Goal: Book appointment/travel/reservation

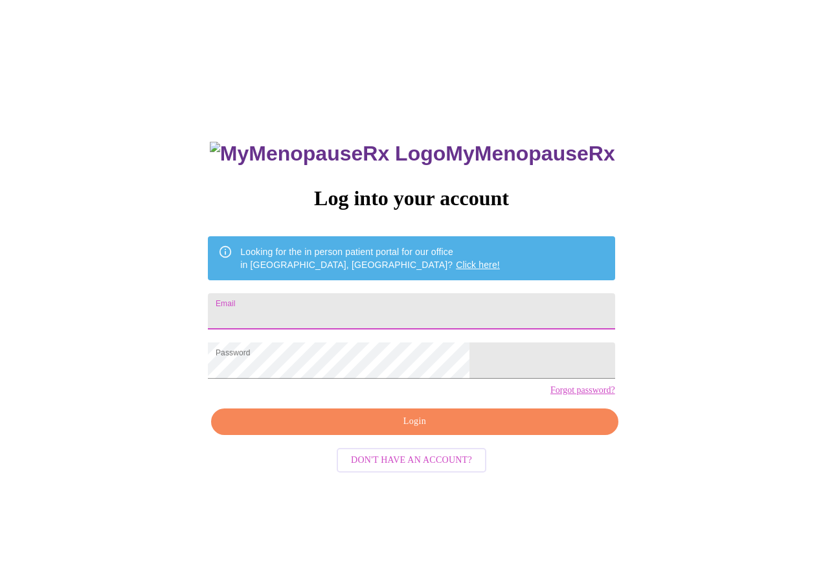
click at [357, 311] on input "Email" at bounding box center [411, 311] width 407 height 36
type input "[EMAIL_ADDRESS][DOMAIN_NAME]"
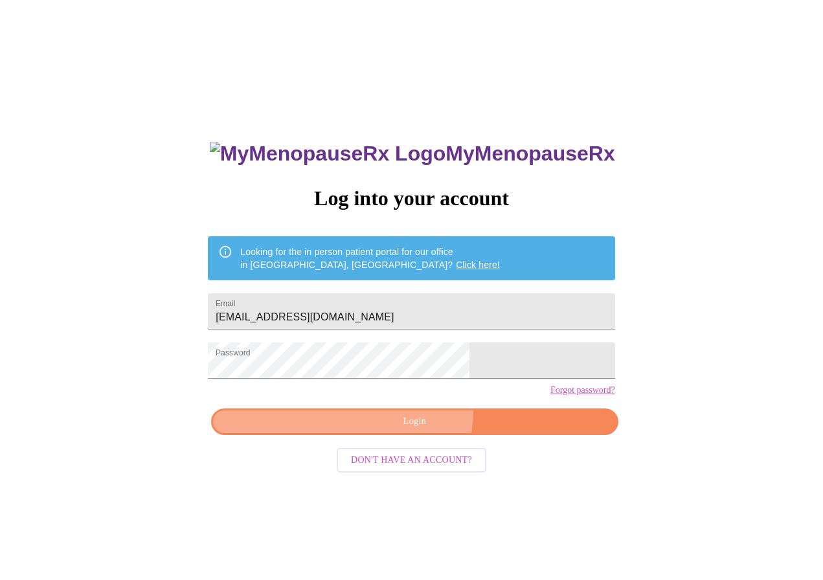
click at [415, 434] on button "Login" at bounding box center [414, 421] width 407 height 27
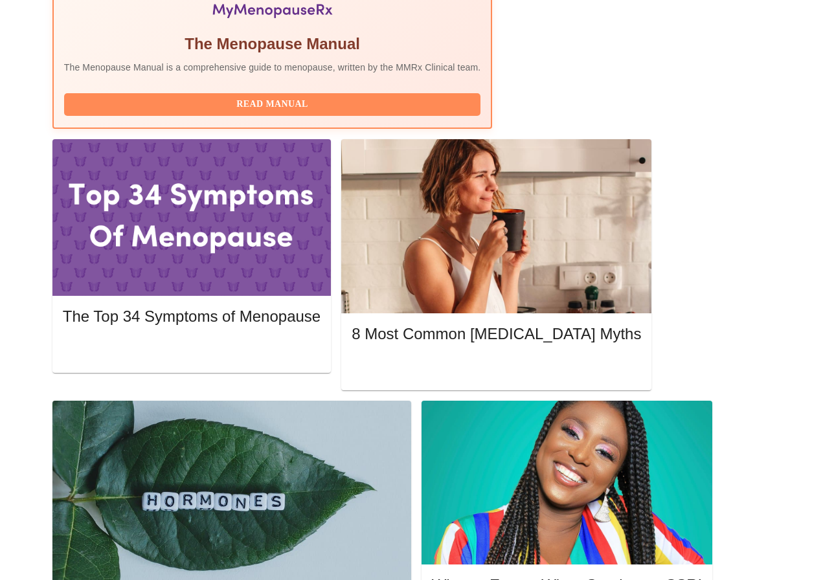
scroll to position [518, 0]
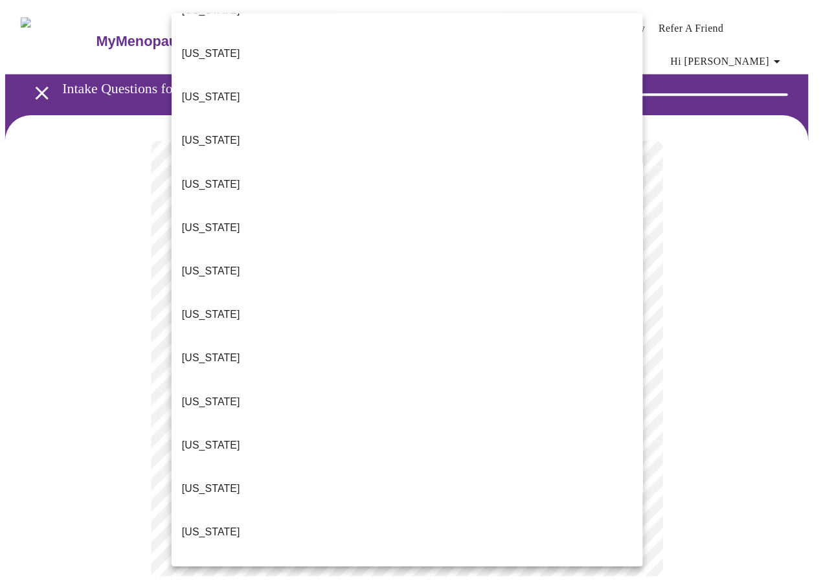
scroll to position [712, 0]
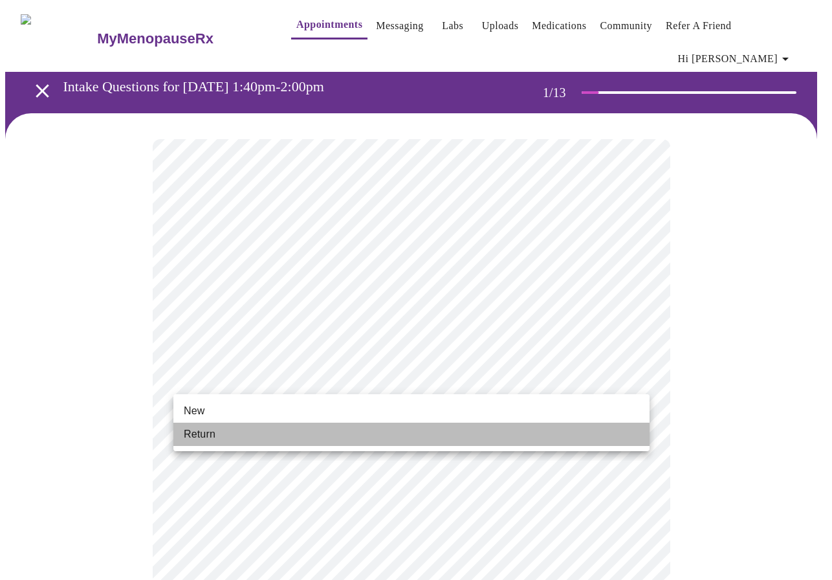
click at [244, 438] on li "Return" at bounding box center [411, 434] width 476 height 23
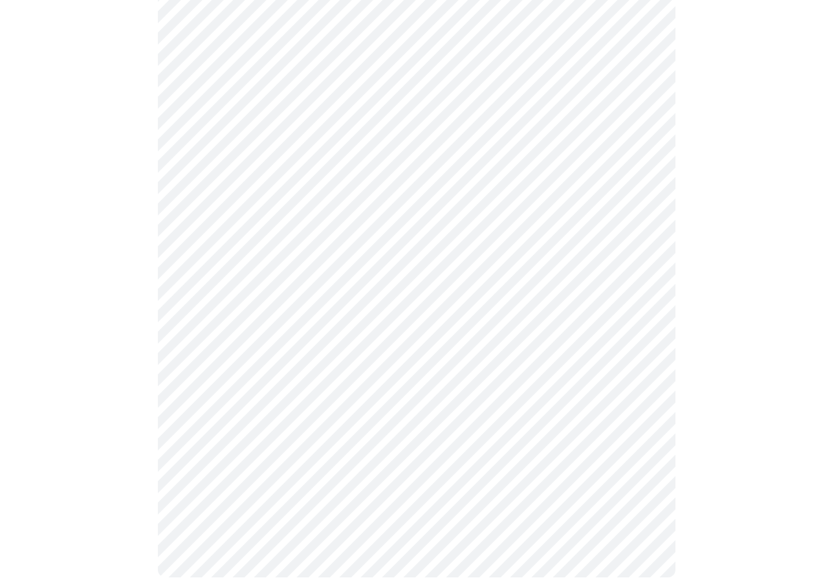
scroll to position [0, 0]
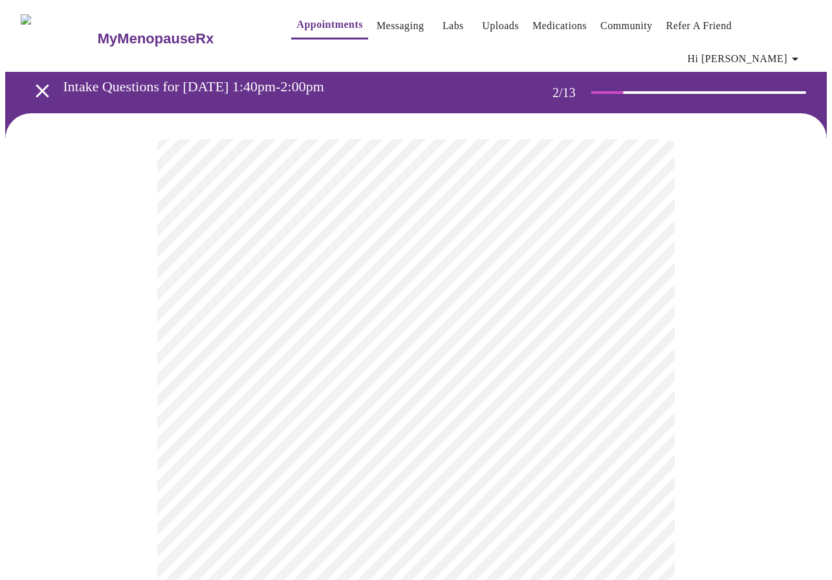
click at [385, 273] on body "MyMenopauseRx Appointments Messaging Labs Uploads Medications Community Refer a…" at bounding box center [416, 403] width 822 height 796
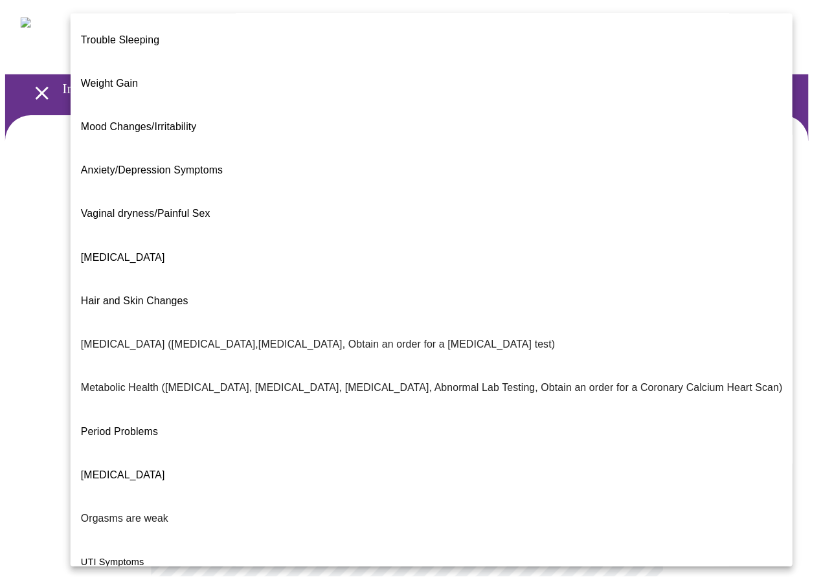
scroll to position [91, 0]
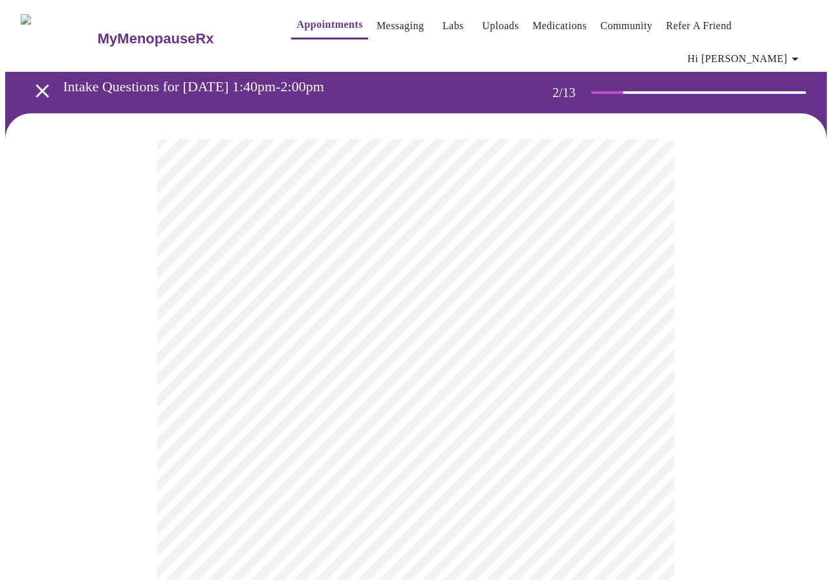
click at [311, 387] on body "MyMenopauseRx Appointments Messaging Labs Uploads Medications Community Refer a…" at bounding box center [416, 399] width 822 height 788
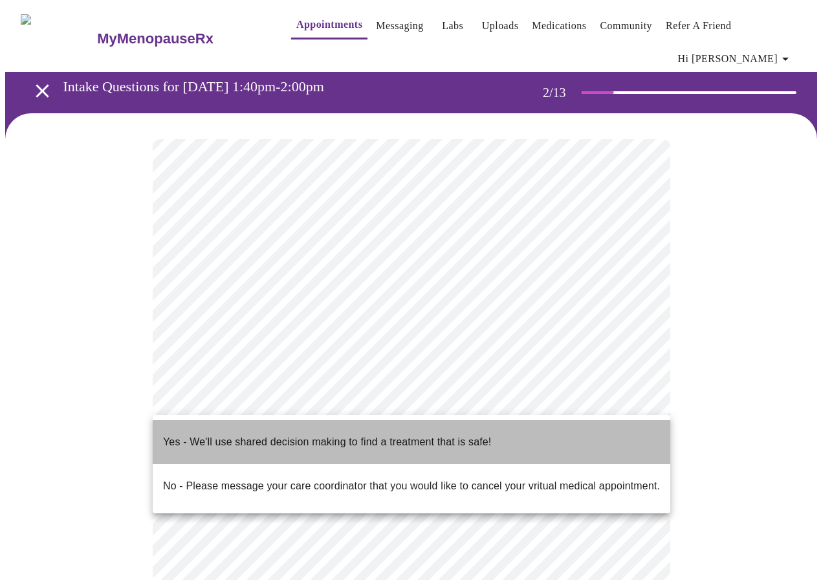
click at [278, 423] on li "Yes - We'll use shared decision making to find a treatment that is safe!" at bounding box center [412, 442] width 518 height 44
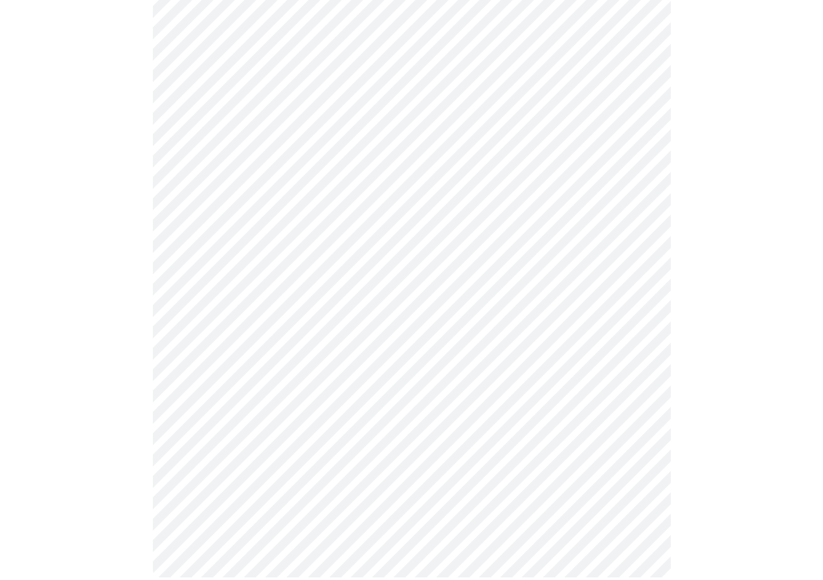
scroll to position [0, 0]
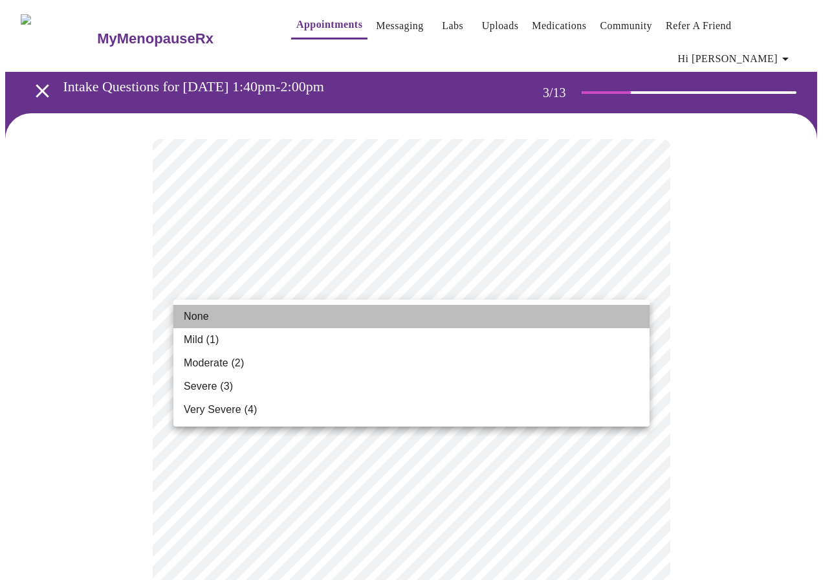
click at [345, 321] on li "None" at bounding box center [411, 316] width 476 height 23
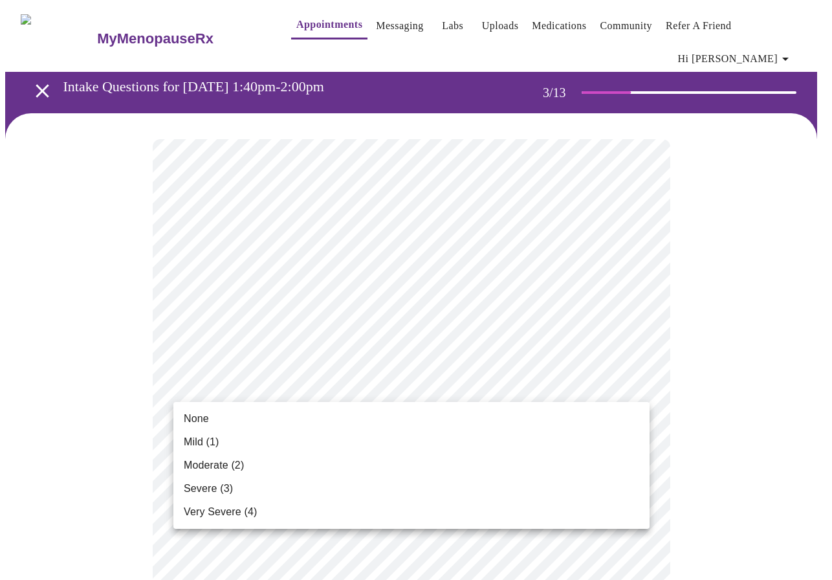
click at [230, 443] on li "Mild (1)" at bounding box center [411, 441] width 476 height 23
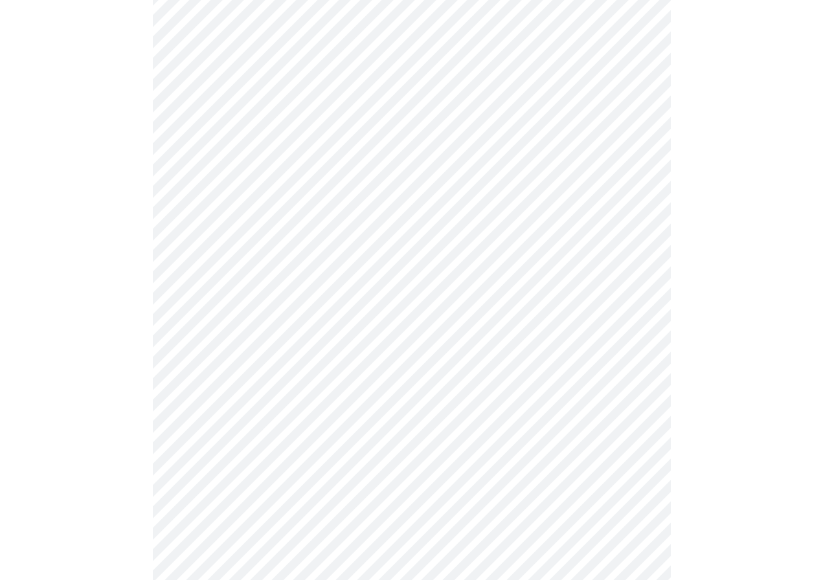
scroll to position [259, 0]
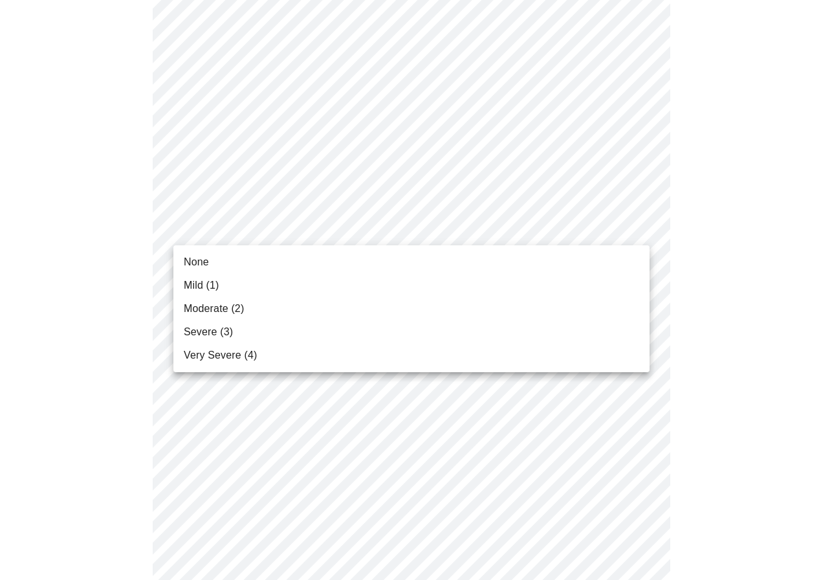
click at [300, 260] on li "None" at bounding box center [411, 262] width 476 height 23
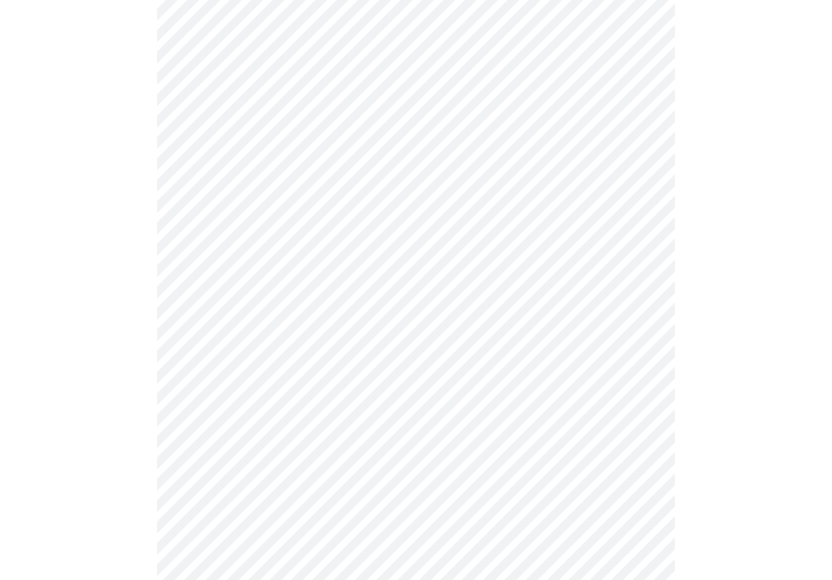
click at [411, 335] on body "MyMenopauseRx Appointments Messaging Labs Uploads Medications Community Refer a…" at bounding box center [416, 589] width 822 height 1686
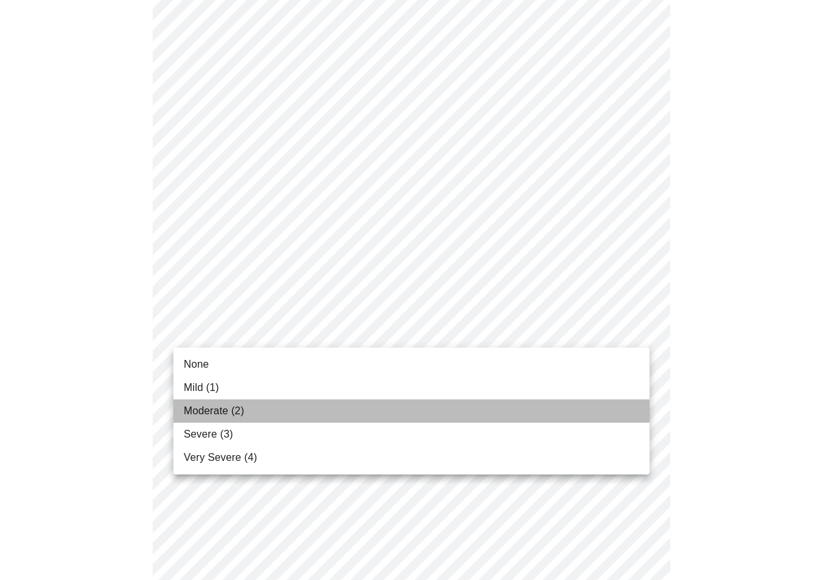
click at [260, 412] on li "Moderate (2)" at bounding box center [411, 410] width 476 height 23
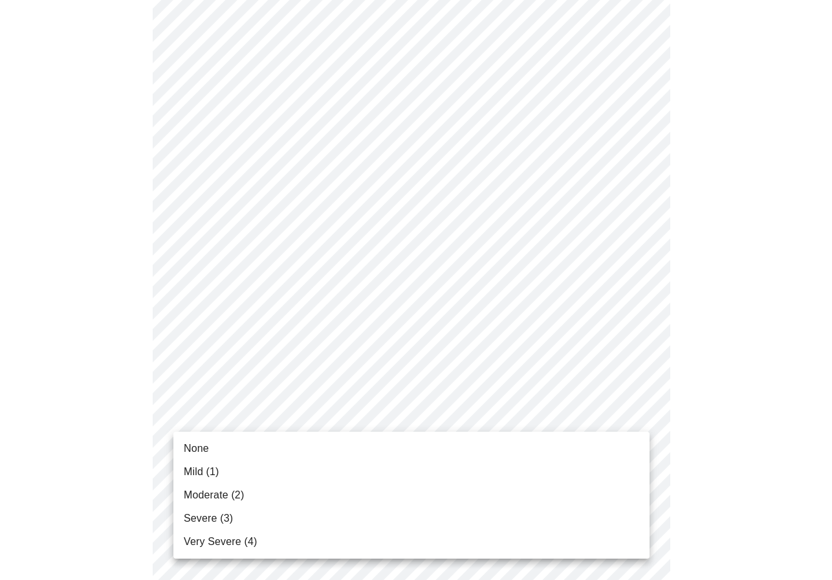
click at [350, 405] on body "MyMenopauseRx Appointments Messaging Labs Uploads Medications Community Refer a…" at bounding box center [416, 580] width 822 height 1668
click at [256, 490] on li "Moderate (2)" at bounding box center [411, 495] width 476 height 23
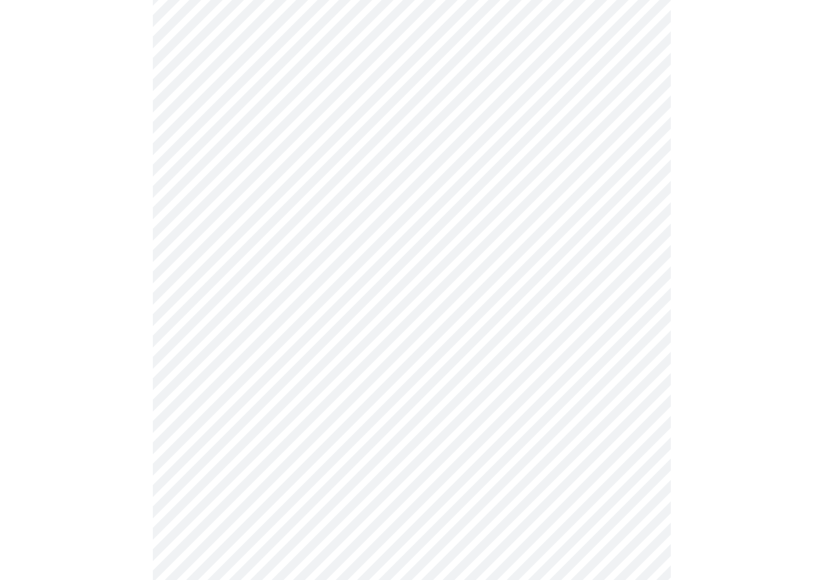
scroll to position [453, 0]
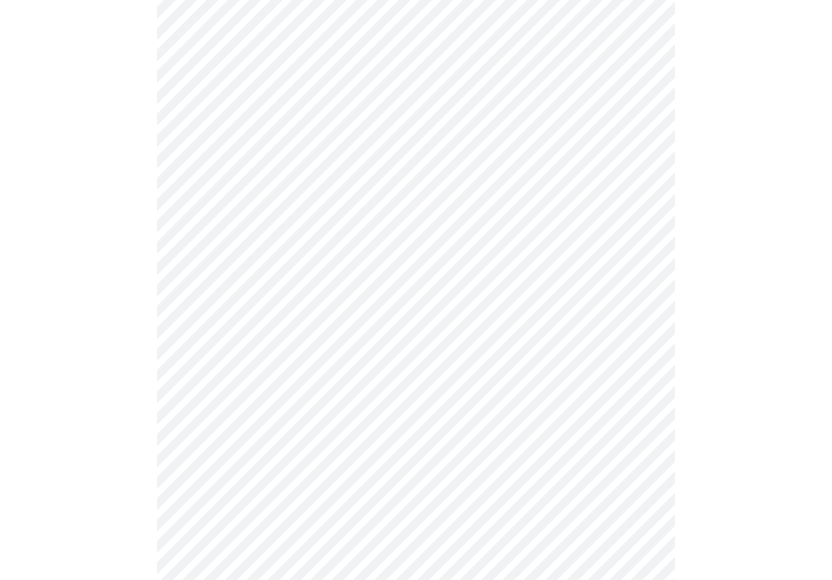
click at [382, 312] on body "MyMenopauseRx Appointments Messaging Labs Uploads Medications Community Refer a…" at bounding box center [416, 376] width 822 height 1649
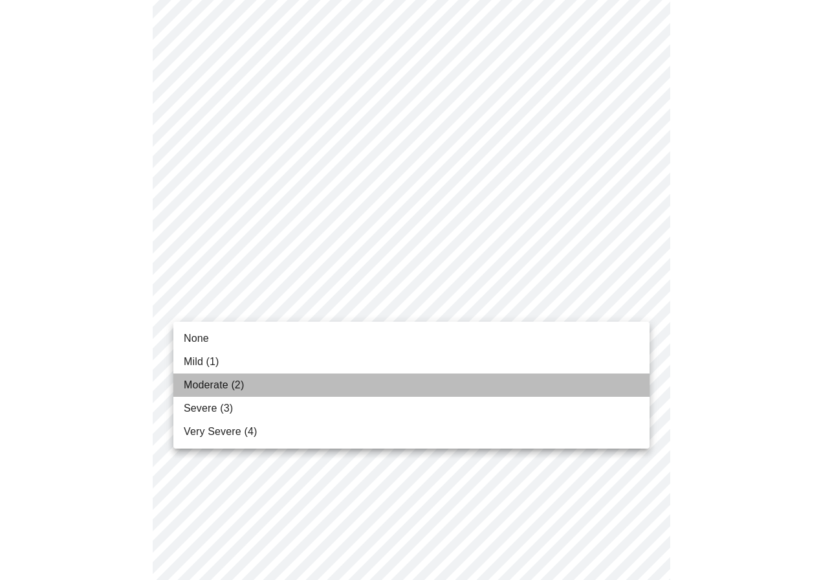
click at [304, 385] on li "Moderate (2)" at bounding box center [411, 385] width 476 height 23
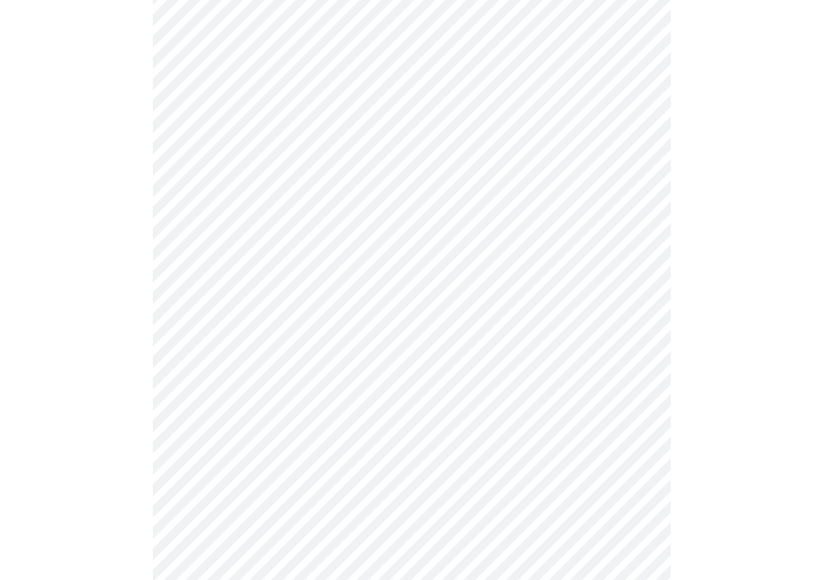
scroll to position [712, 0]
click at [396, 259] on body "MyMenopauseRx Appointments Messaging Labs Uploads Medications Community Refer a…" at bounding box center [411, 108] width 812 height 1631
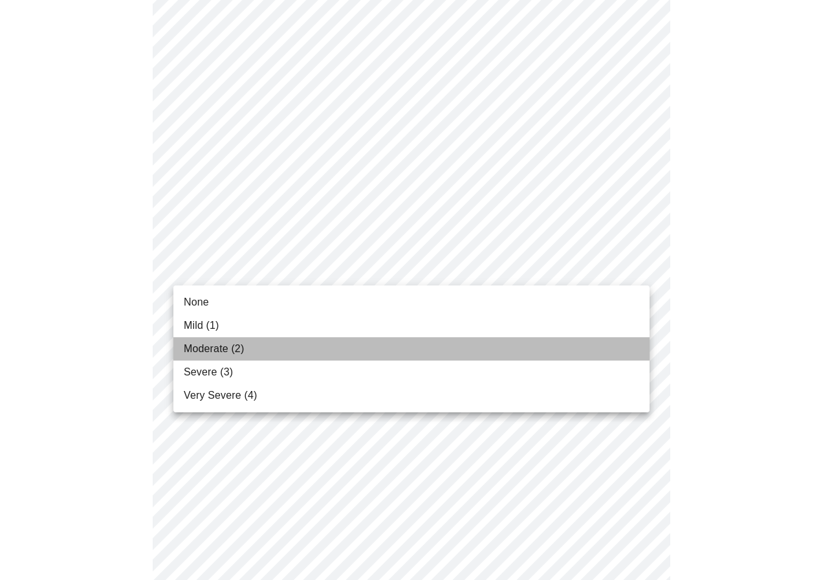
click at [278, 346] on li "Moderate (2)" at bounding box center [411, 348] width 476 height 23
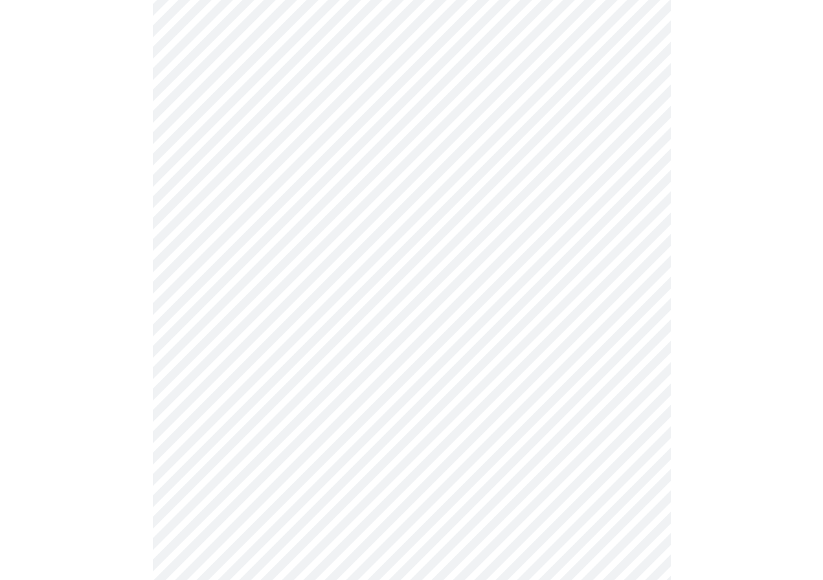
click at [367, 148] on body "MyMenopauseRx Appointments Messaging Labs Uploads Medications Community Refer a…" at bounding box center [411, 99] width 812 height 1613
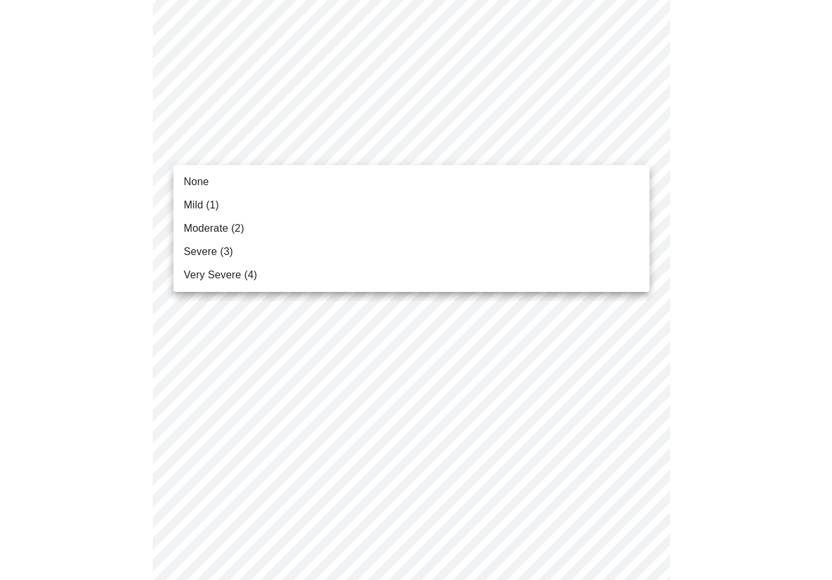
click at [281, 226] on li "Moderate (2)" at bounding box center [411, 228] width 476 height 23
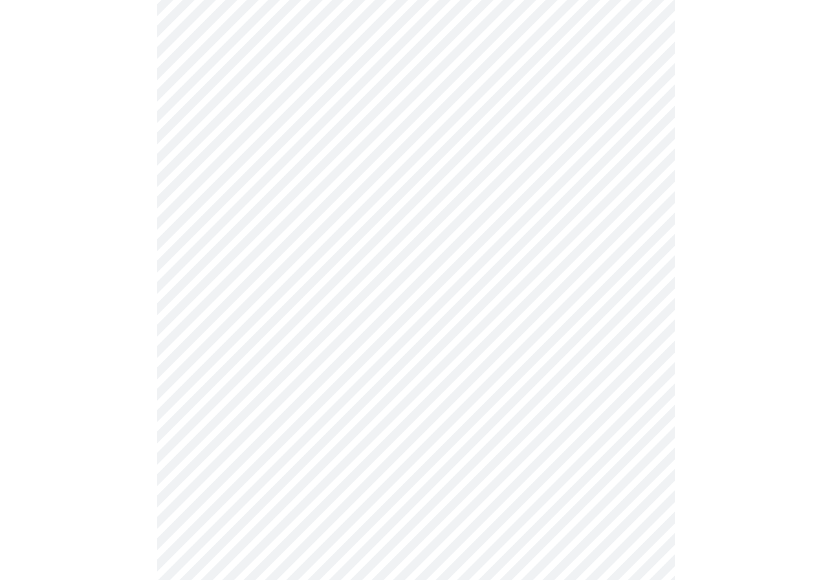
click at [300, 352] on body "MyMenopauseRx Appointments Messaging Labs Uploads Medications Community Refer a…" at bounding box center [416, 90] width 822 height 1595
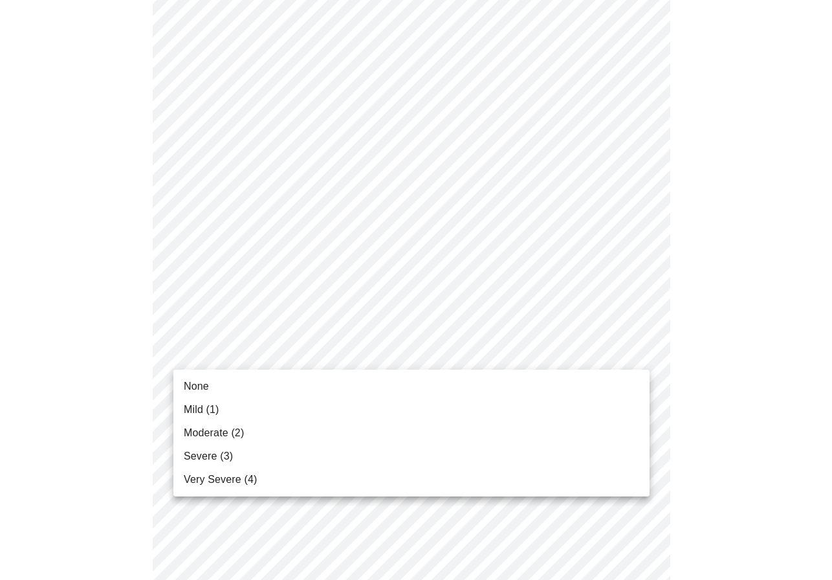
click at [276, 427] on li "Moderate (2)" at bounding box center [411, 432] width 476 height 23
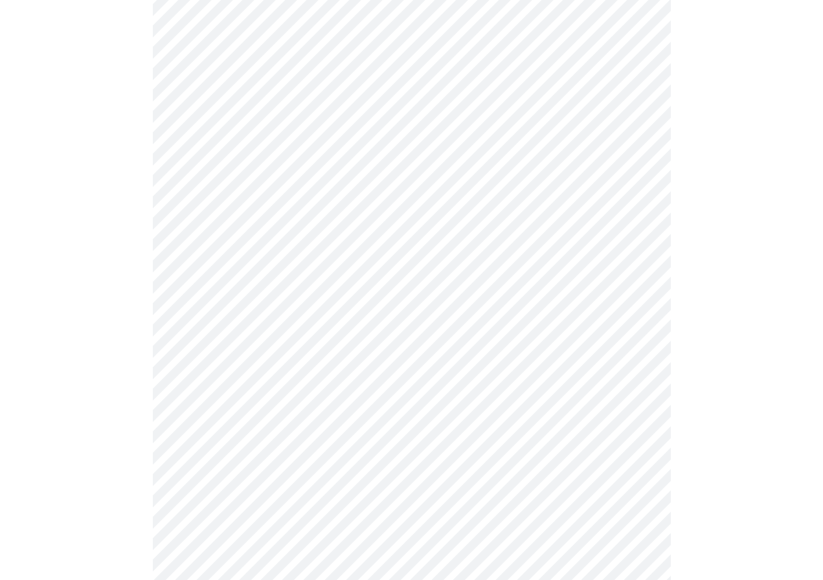
click at [276, 456] on body "MyMenopauseRx Appointments Messaging Labs Uploads Medications Community Refer a…" at bounding box center [411, 81] width 812 height 1577
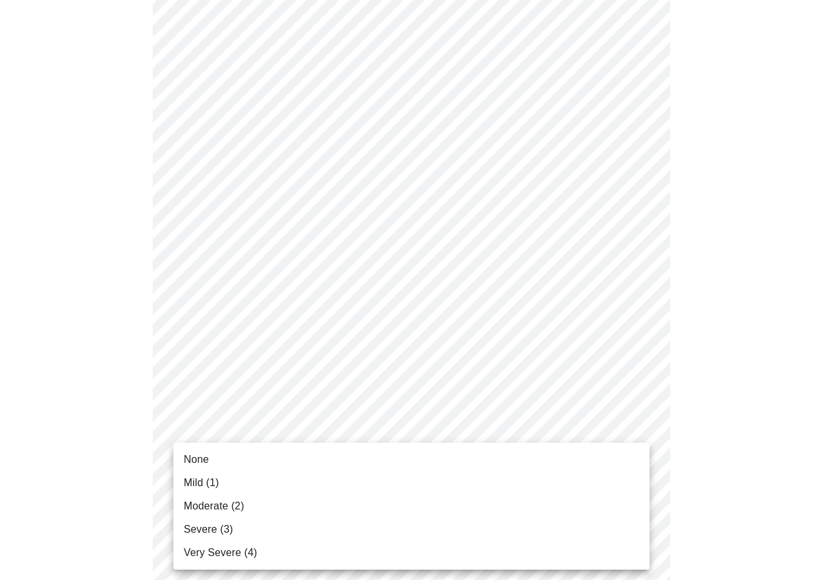
click at [240, 480] on li "Mild (1)" at bounding box center [411, 482] width 476 height 23
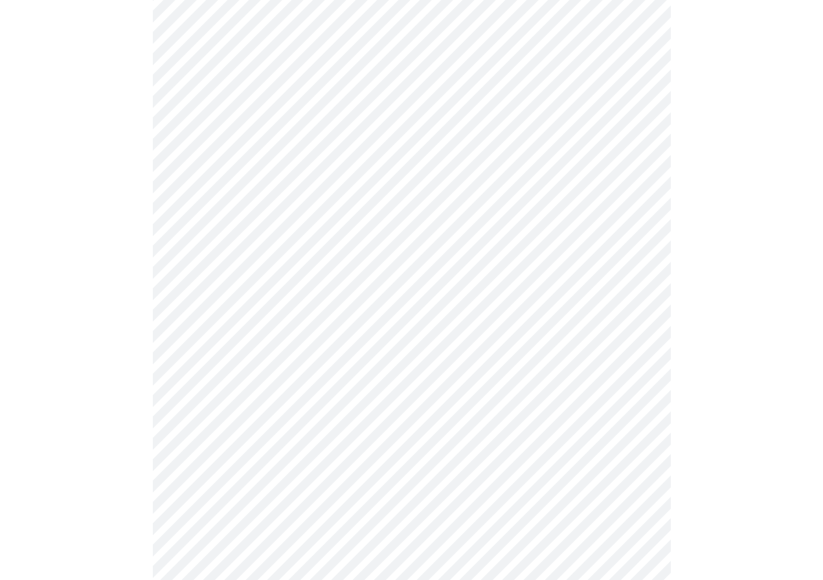
scroll to position [906, 0]
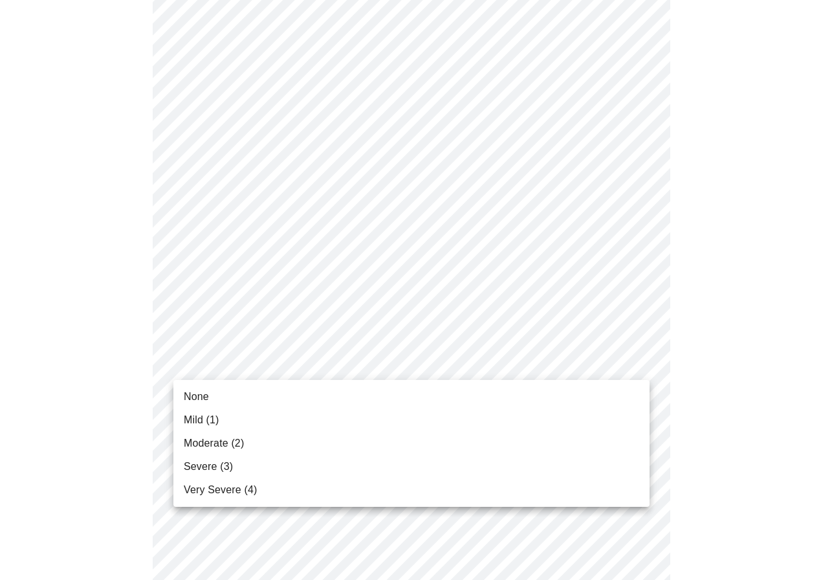
click at [257, 460] on li "Severe (3)" at bounding box center [411, 466] width 476 height 23
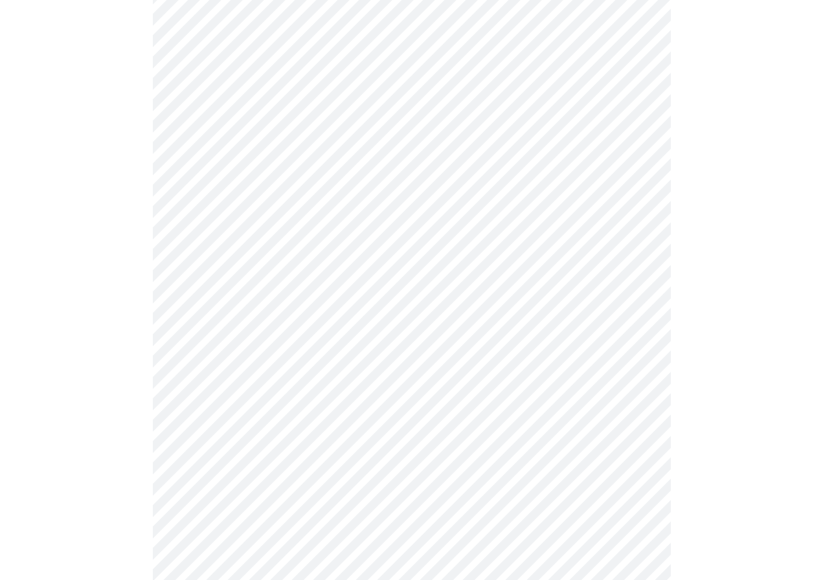
scroll to position [583, 0]
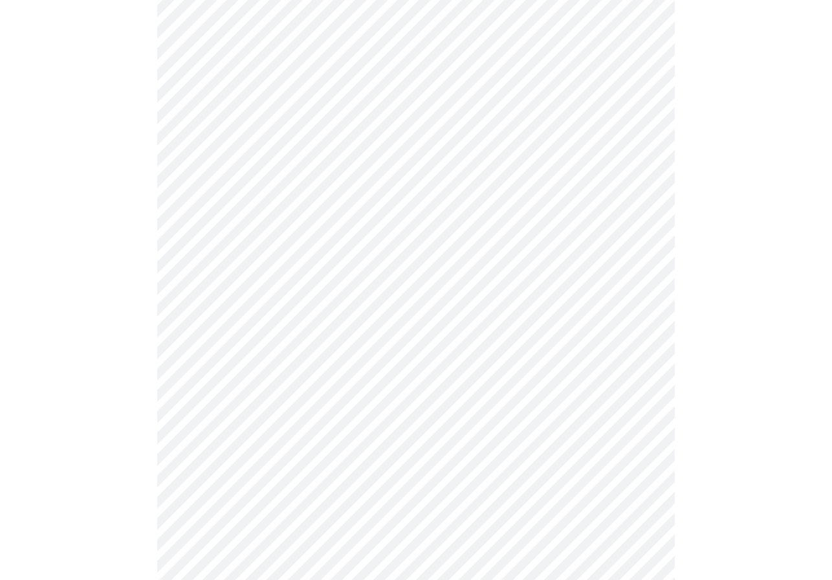
click at [404, 204] on body "MyMenopauseRx Appointments Messaging Labs Uploads Medications Community Refer a…" at bounding box center [416, 71] width 822 height 1296
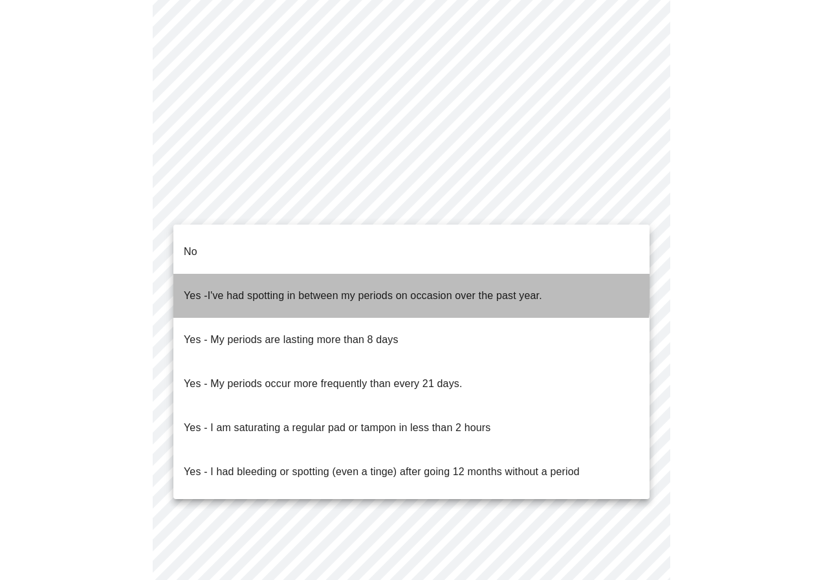
click at [333, 290] on span "I've had spotting in between my periods on occasion over the past year." at bounding box center [375, 295] width 335 height 11
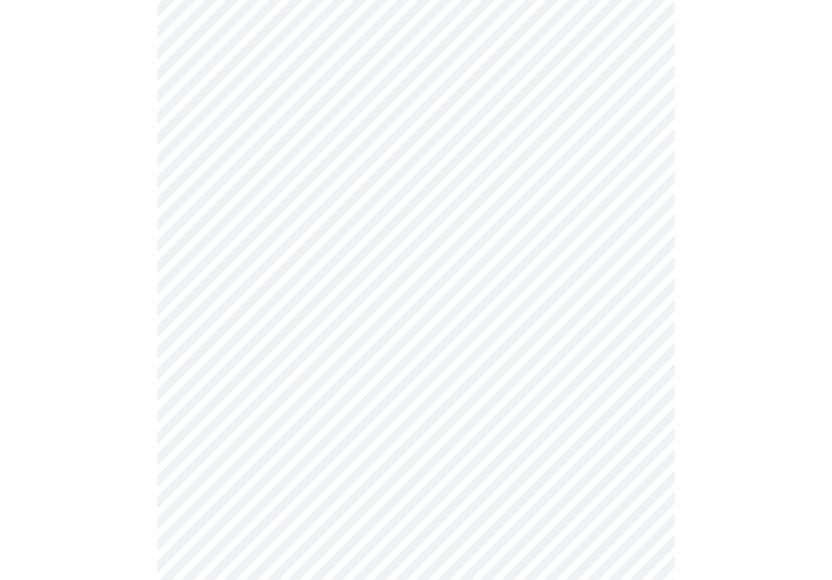
click at [319, 297] on body "MyMenopauseRx Appointments Messaging Labs Uploads Medications Community Refer a…" at bounding box center [416, 67] width 822 height 1288
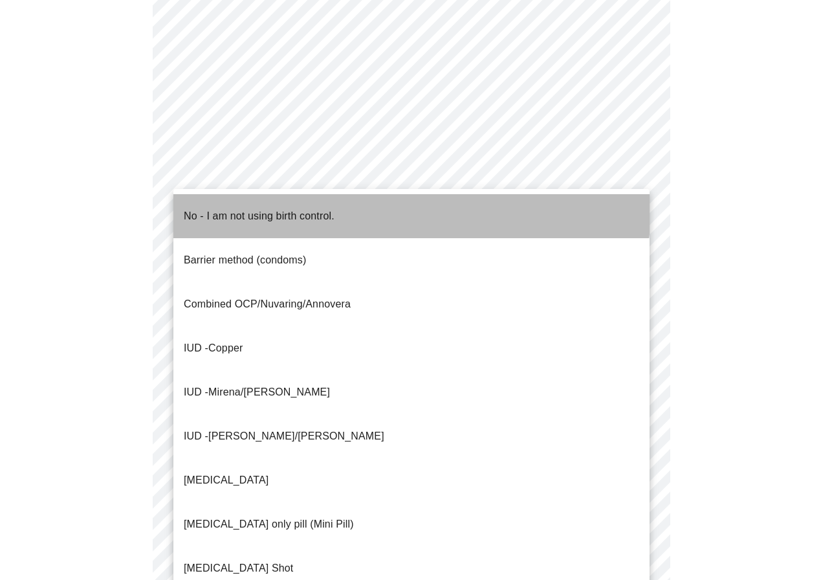
click at [305, 208] on p "No - I am not using birth control." at bounding box center [259, 216] width 151 height 16
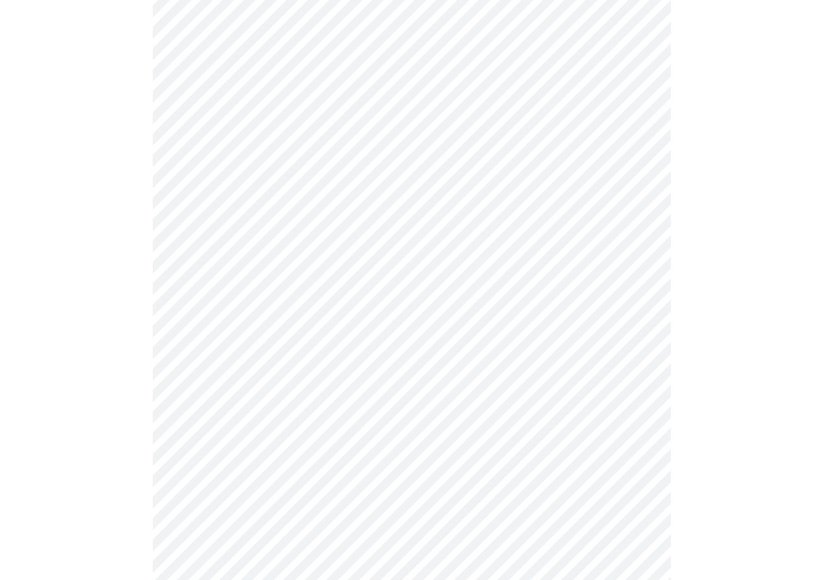
click at [273, 401] on body "MyMenopauseRx Appointments Messaging Labs Uploads Medications Community Refer a…" at bounding box center [411, 63] width 812 height 1280
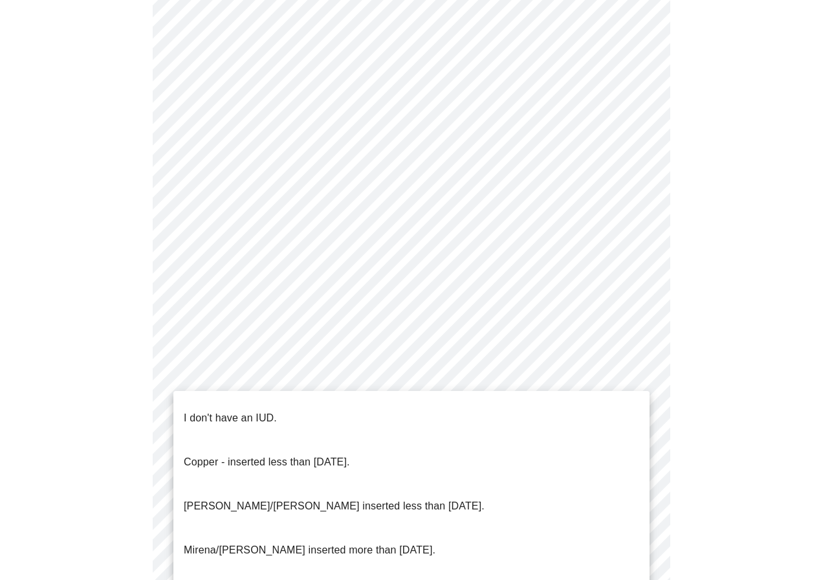
click at [309, 409] on li "I don't have an IUD." at bounding box center [411, 418] width 476 height 44
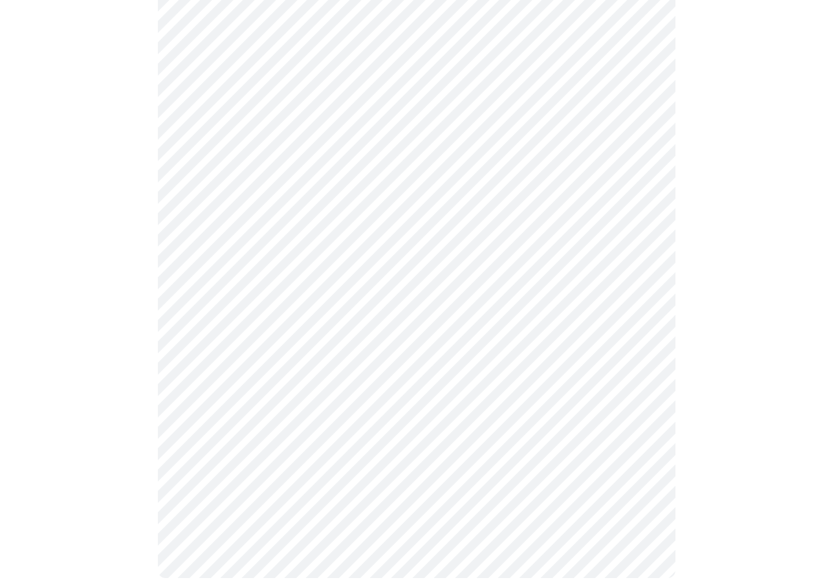
scroll to position [675, 0]
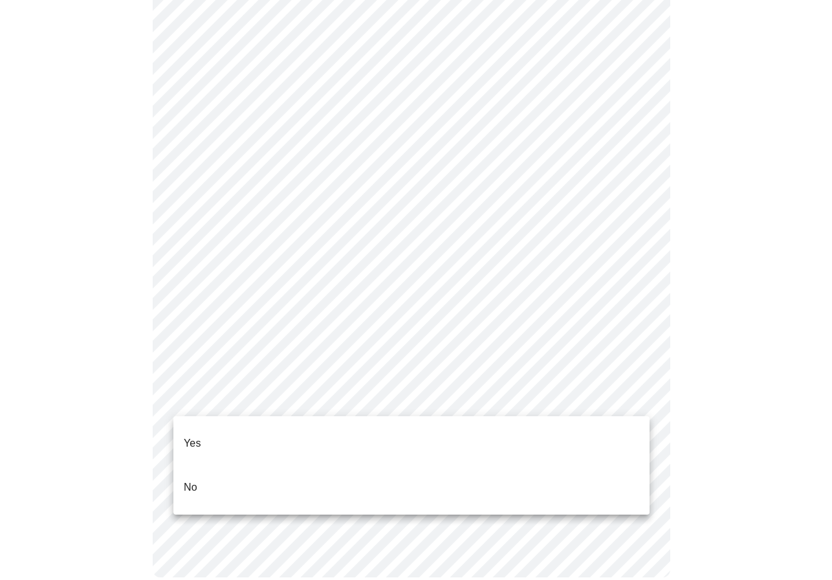
click at [278, 428] on li "Yes" at bounding box center [411, 443] width 476 height 44
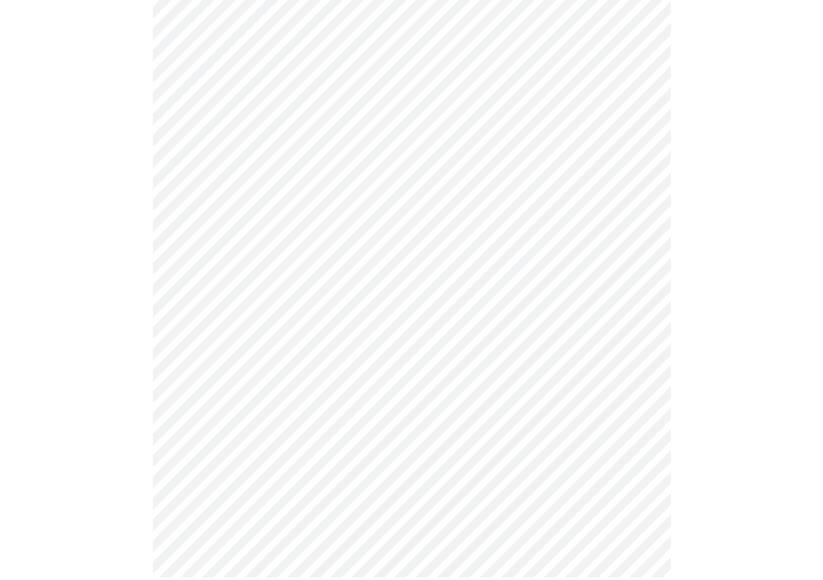
scroll to position [0, 0]
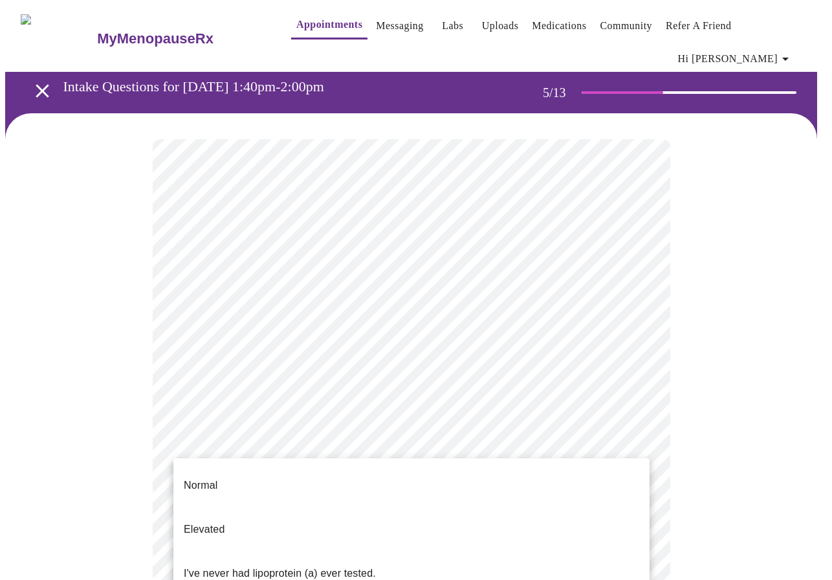
click at [383, 439] on body "MyMenopauseRx Appointments Messaging Labs Uploads Medications Community Refer a…" at bounding box center [416, 492] width 822 height 975
click at [347, 478] on li "Normal" at bounding box center [411, 485] width 476 height 44
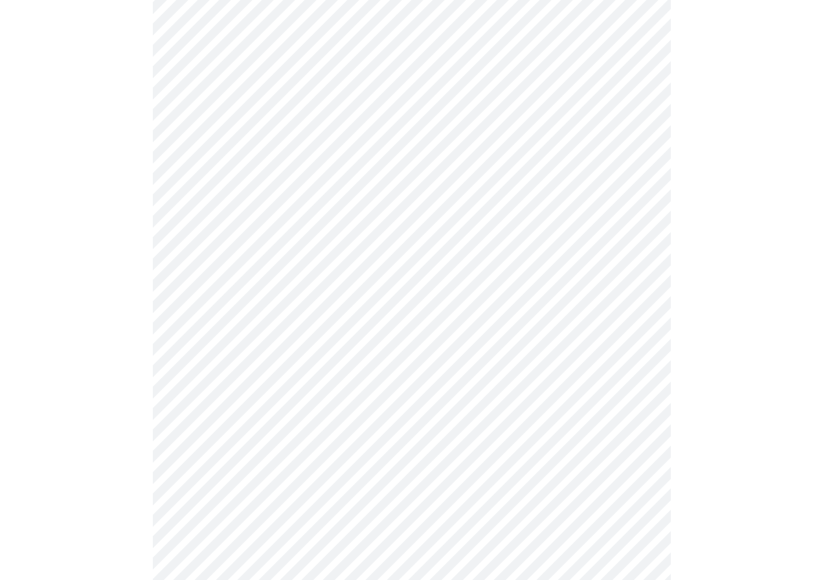
scroll to position [3496, 0]
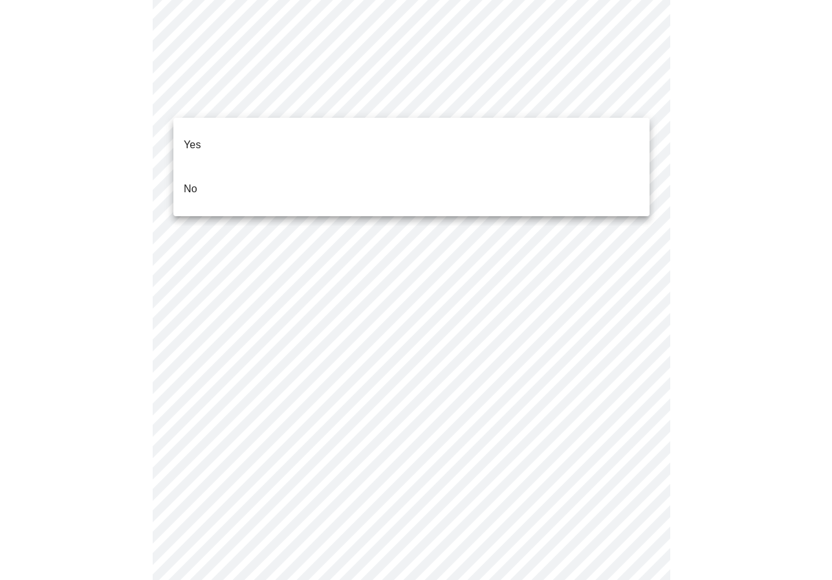
click at [303, 170] on li "No" at bounding box center [411, 189] width 476 height 44
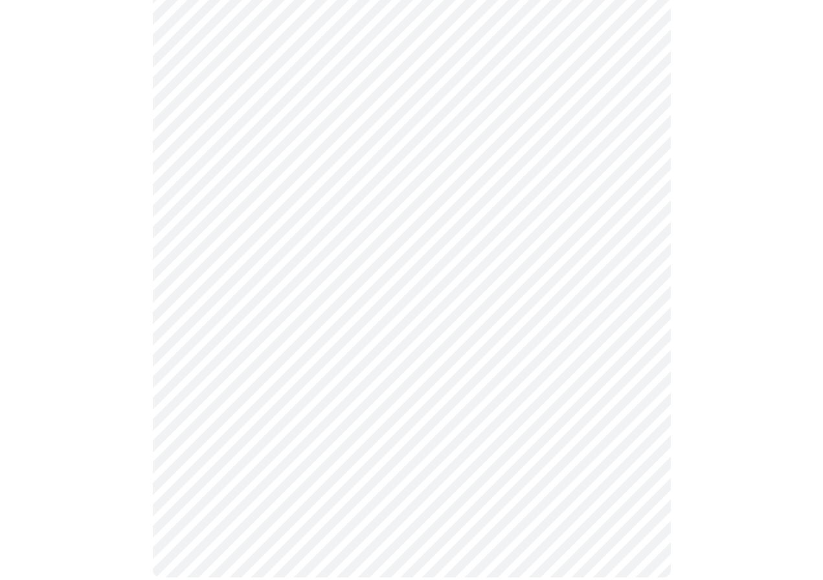
scroll to position [0, 0]
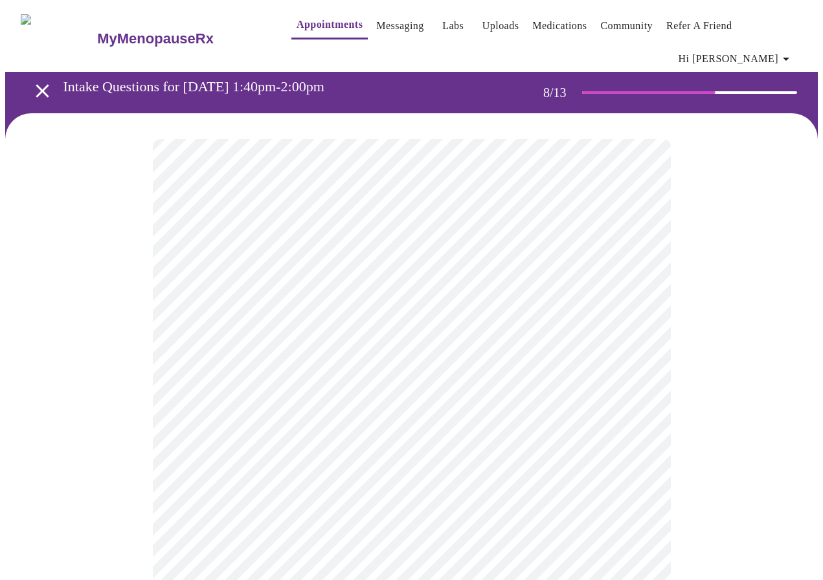
drag, startPoint x: 822, startPoint y: 142, endPoint x: 814, endPoint y: 218, distance: 76.2
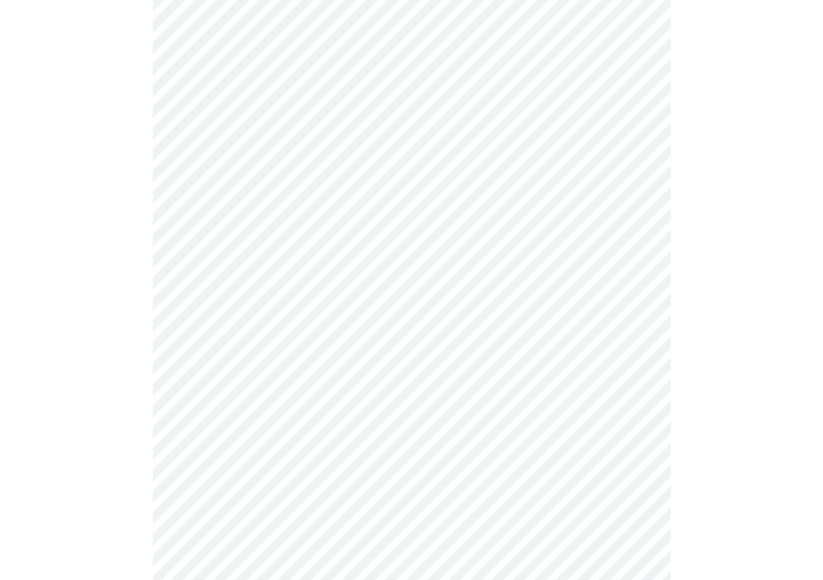
scroll to position [607, 0]
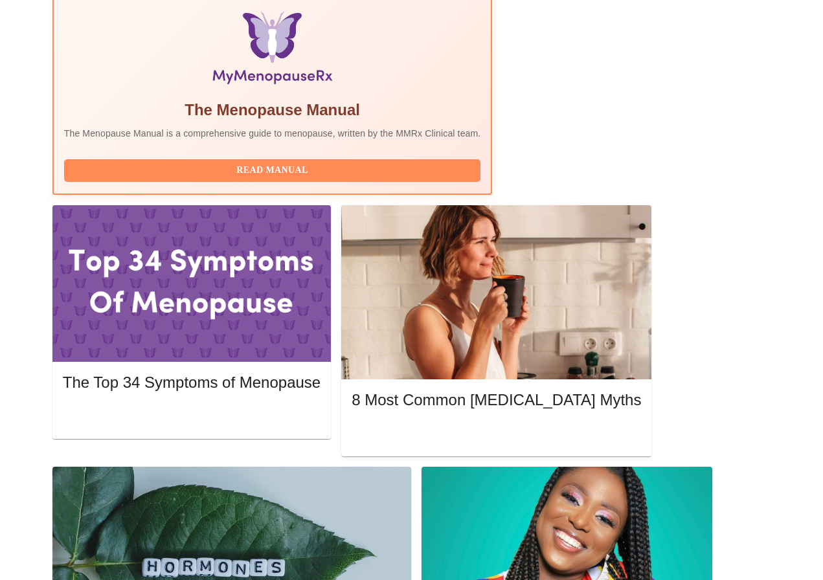
scroll to position [453, 0]
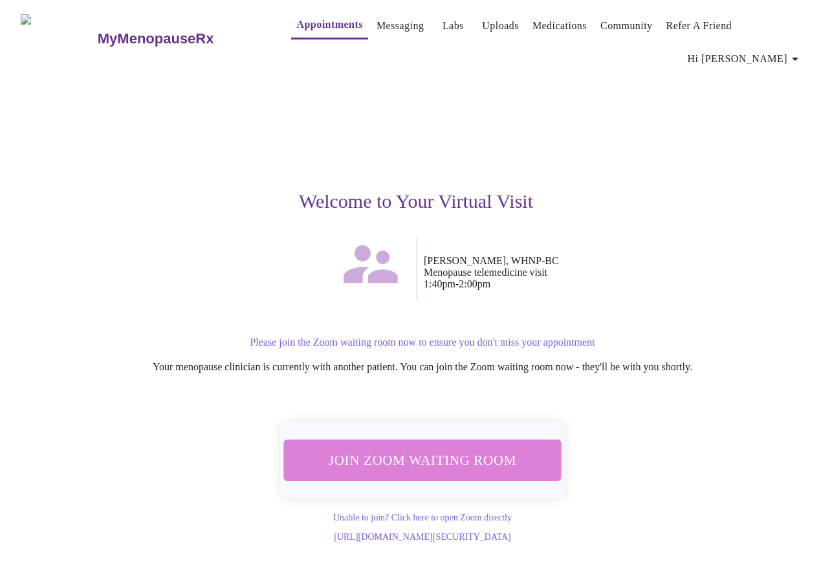
click at [459, 449] on span "Join Zoom Waiting Room" at bounding box center [422, 461] width 243 height 24
